Goal: Find specific page/section: Find specific page/section

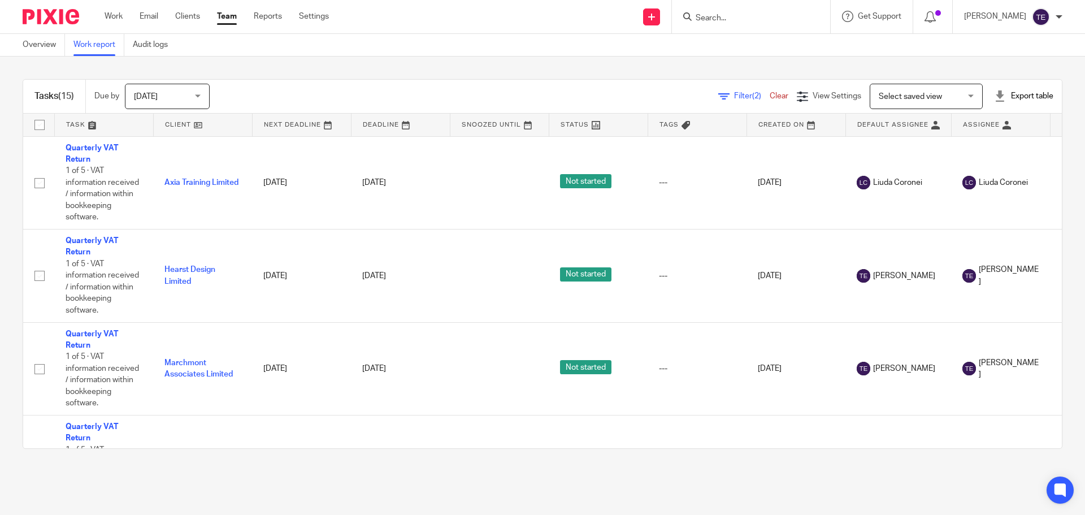
click at [758, 28] on div at bounding box center [751, 16] width 158 height 33
click at [756, 17] on input "Search" at bounding box center [746, 19] width 102 height 10
type input "meadow"
click at [762, 67] on link at bounding box center [787, 53] width 191 height 35
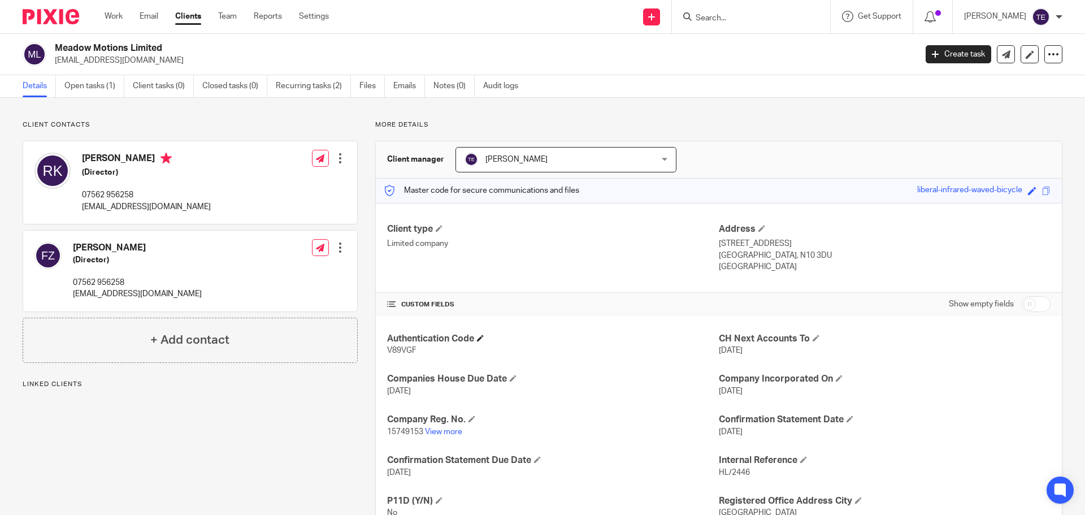
click at [401, 344] on h4 "Authentication Code" at bounding box center [553, 339] width 332 height 12
click at [396, 353] on span "V89VGF" at bounding box center [401, 350] width 29 height 8
copy span "V89VGF"
click at [567, 218] on div "Client type Limited company Address [STREET_ADDRESS] [GEOGRAPHIC_DATA], N10 3DU…" at bounding box center [719, 248] width 686 height 90
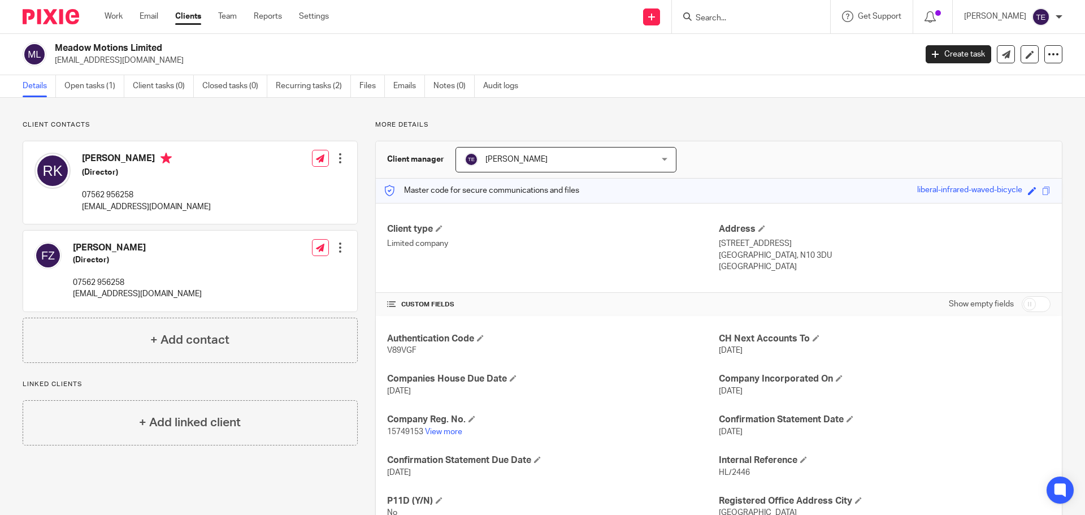
click at [435, 250] on div "Client type Limited company" at bounding box center [553, 248] width 332 height 50
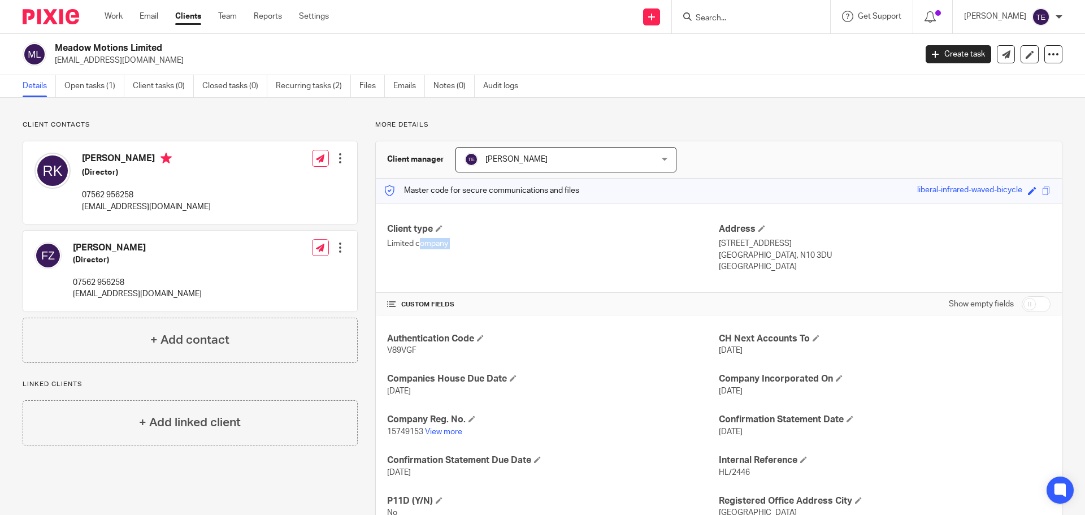
click at [493, 262] on div "Client type Limited company" at bounding box center [553, 248] width 332 height 50
click at [420, 241] on p "Limited company" at bounding box center [553, 243] width 332 height 11
click at [482, 241] on p "Limited company" at bounding box center [553, 243] width 332 height 11
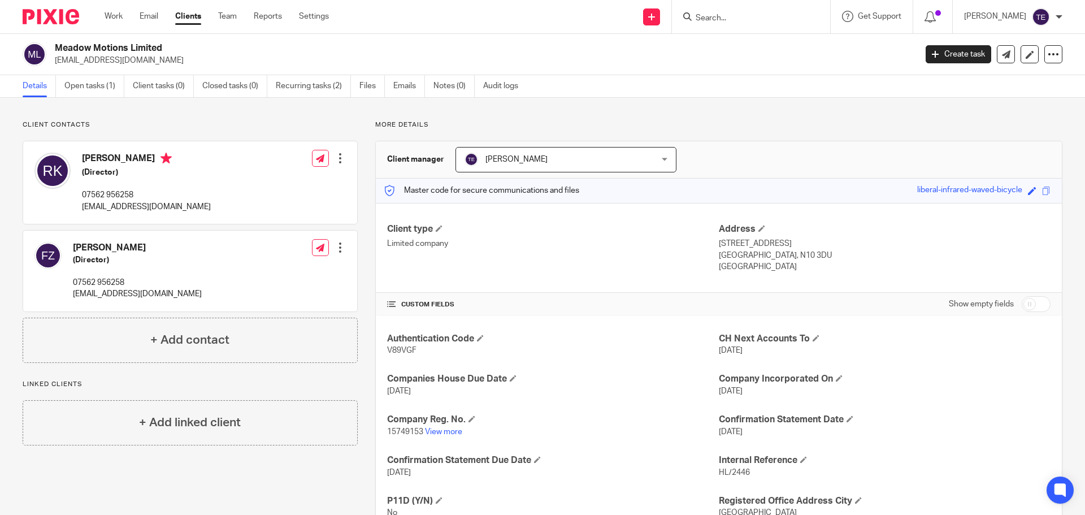
click at [414, 237] on div "Client type Limited company" at bounding box center [553, 248] width 332 height 50
click at [416, 229] on h4 "Client type" at bounding box center [553, 229] width 332 height 12
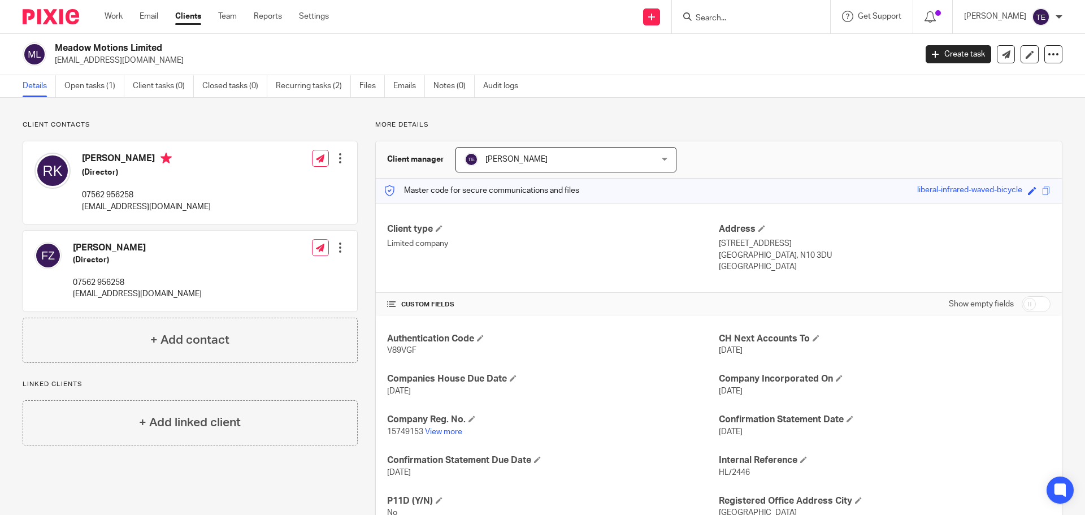
click at [507, 240] on p "Limited company" at bounding box center [553, 243] width 332 height 11
click at [392, 241] on p "Limited company" at bounding box center [553, 243] width 332 height 11
click at [553, 254] on div "Client type Limited company" at bounding box center [553, 248] width 332 height 50
